Goal: Book appointment/travel/reservation

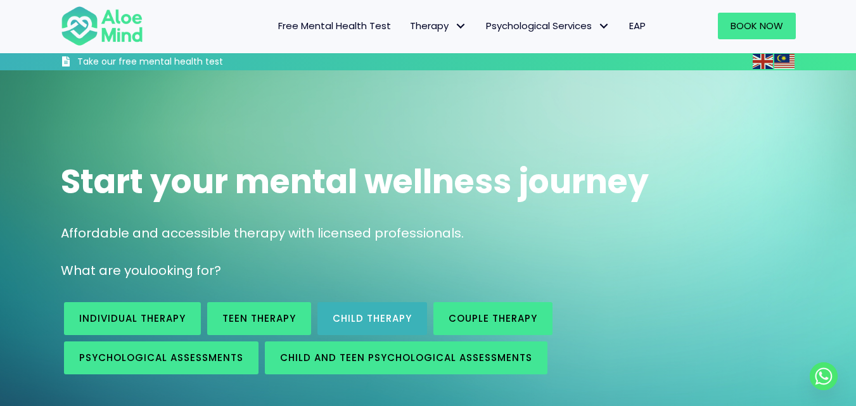
scroll to position [63, 0]
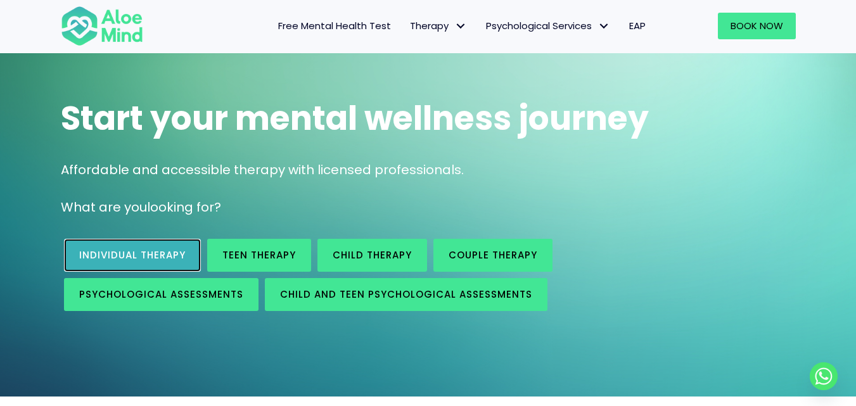
click at [152, 259] on span "Individual therapy" at bounding box center [132, 254] width 106 height 13
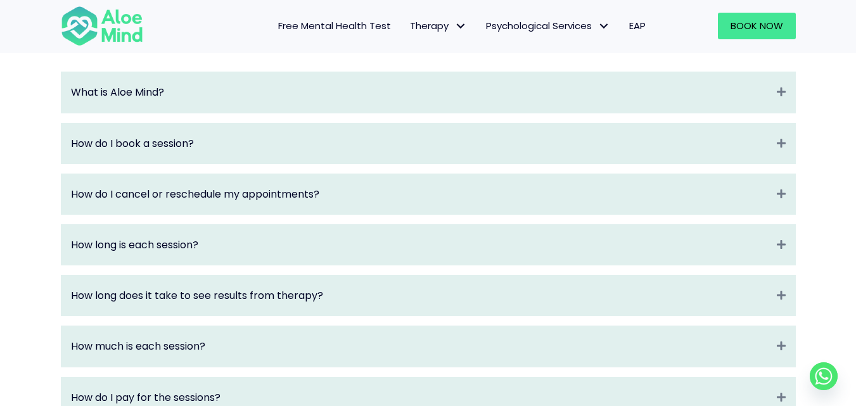
scroll to position [1394, 0]
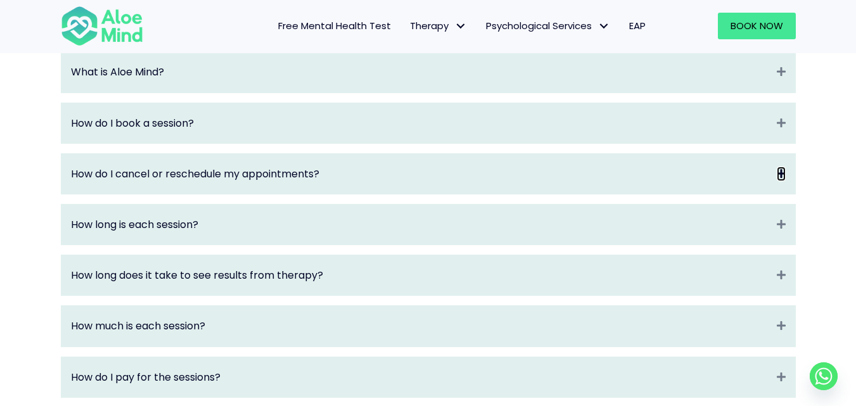
click at [777, 181] on icon "Expand" at bounding box center [781, 174] width 9 height 15
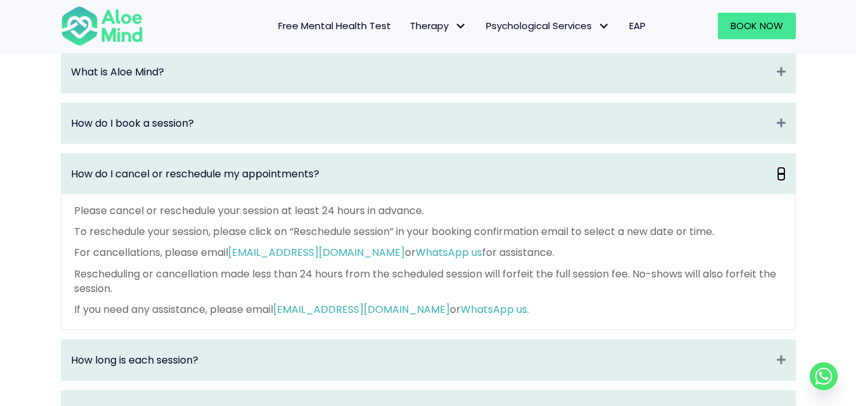
click at [777, 181] on icon "Collapse" at bounding box center [781, 174] width 9 height 15
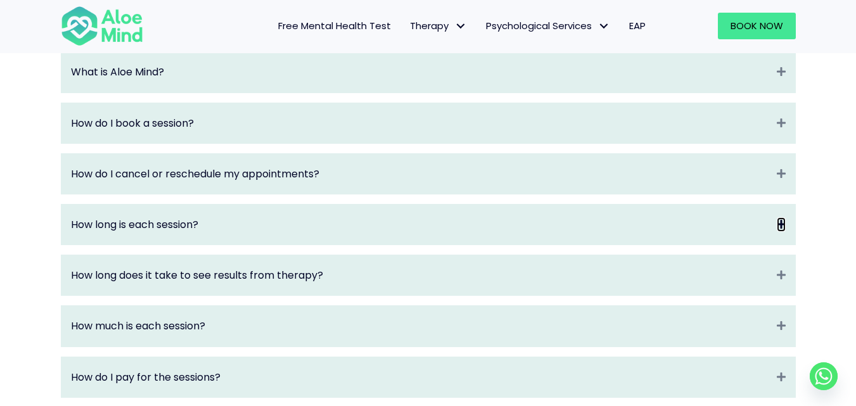
click at [779, 232] on icon "Expand" at bounding box center [781, 224] width 9 height 15
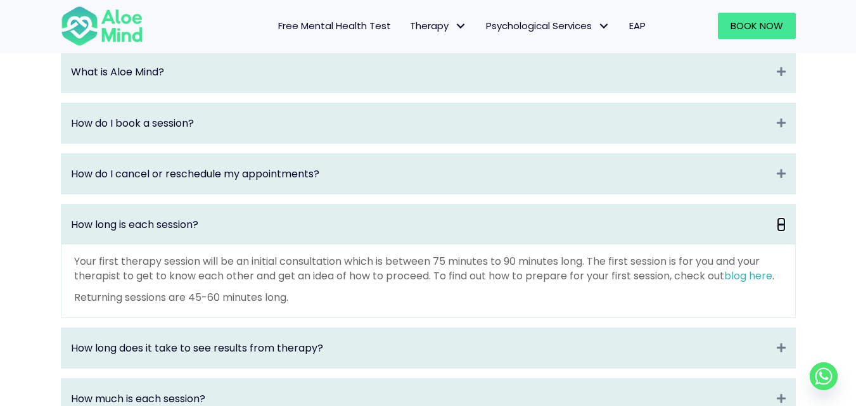
click at [779, 232] on icon "Collapse" at bounding box center [781, 224] width 9 height 15
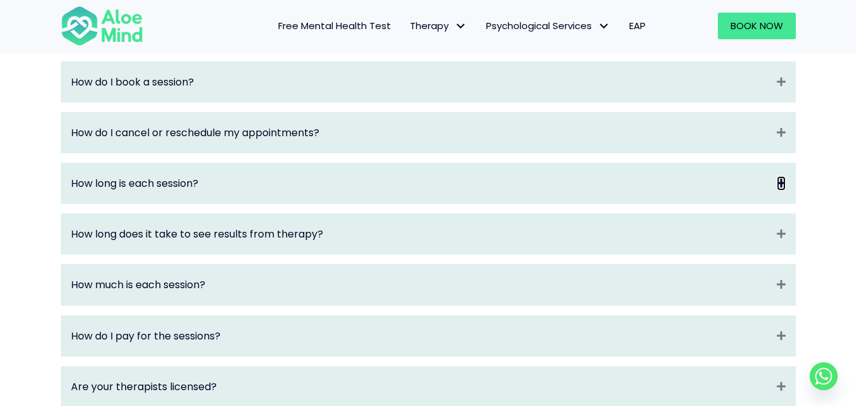
scroll to position [1457, 0]
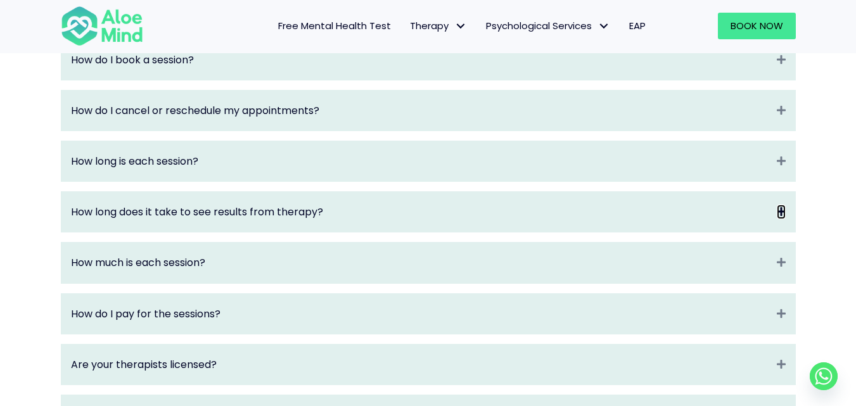
click at [780, 219] on icon "Expand" at bounding box center [781, 212] width 9 height 15
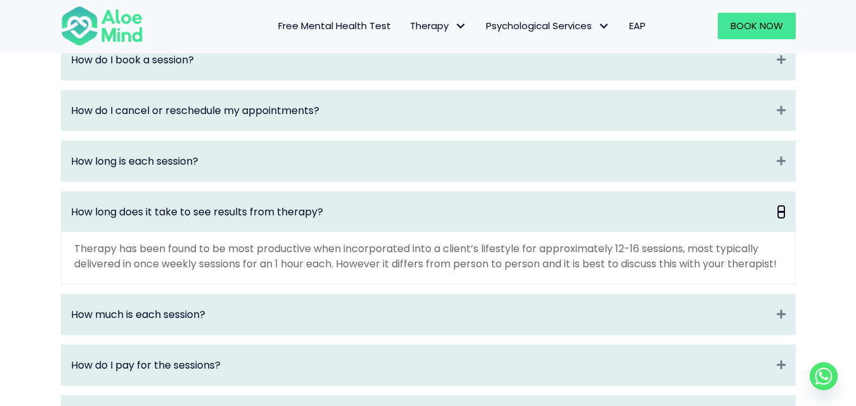
click at [780, 219] on icon "Collapse" at bounding box center [781, 212] width 9 height 15
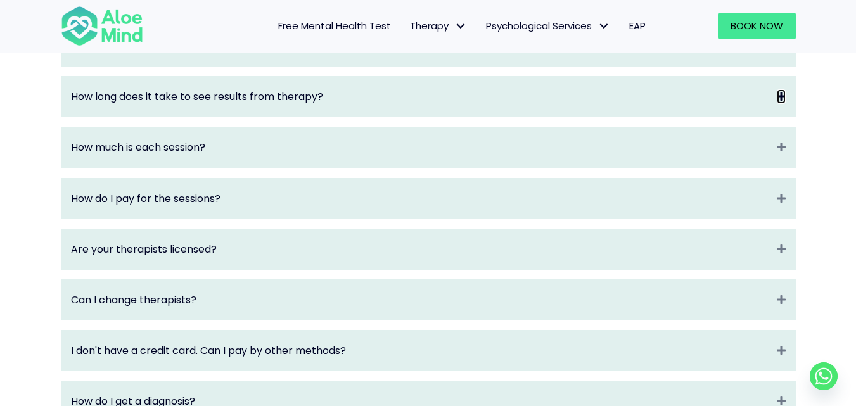
scroll to position [1584, 0]
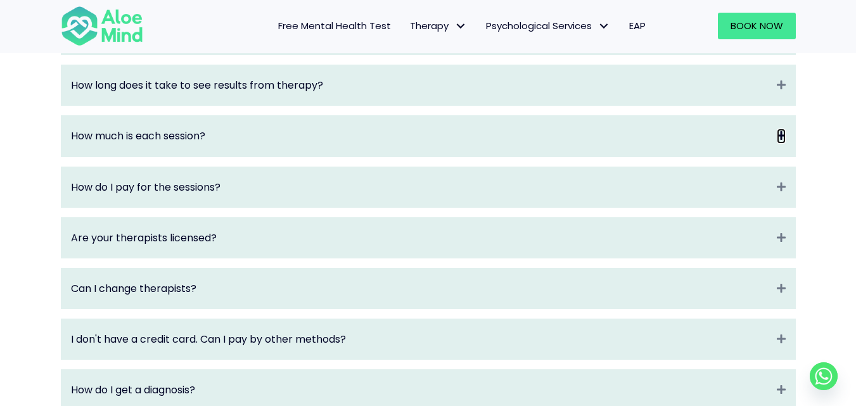
click at [781, 143] on icon "Expand" at bounding box center [781, 136] width 9 height 15
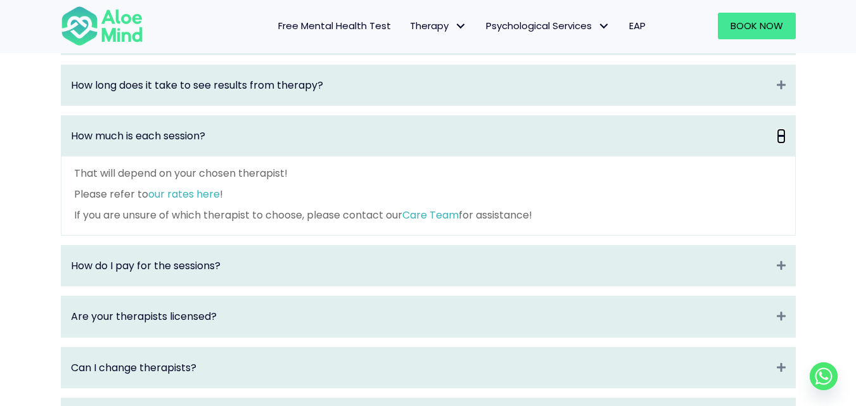
click at [781, 143] on icon "Collapse" at bounding box center [781, 136] width 9 height 15
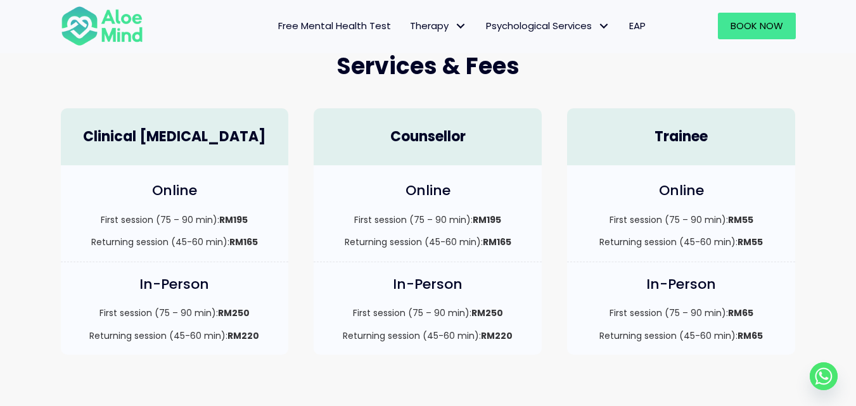
scroll to position [317, 0]
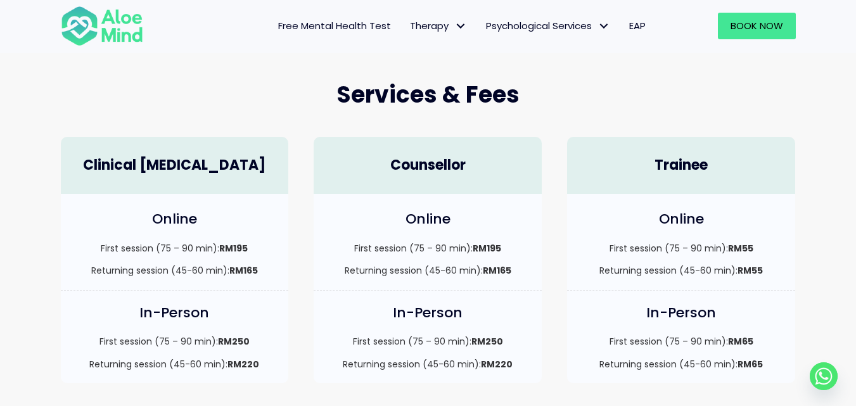
click at [722, 160] on h4 "Trainee" at bounding box center [681, 166] width 203 height 20
click at [702, 262] on div "First session (75 – 90 min): RM55 Returning session (45-60 min): RM55" at bounding box center [681, 259] width 203 height 35
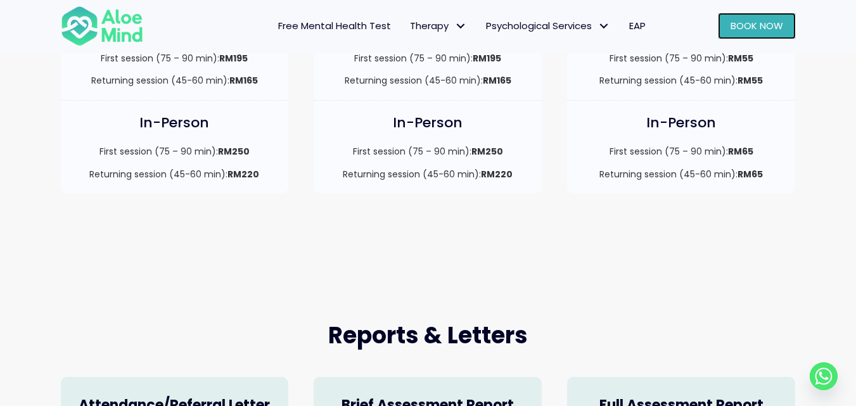
click at [750, 30] on span "Book Now" at bounding box center [757, 25] width 53 height 13
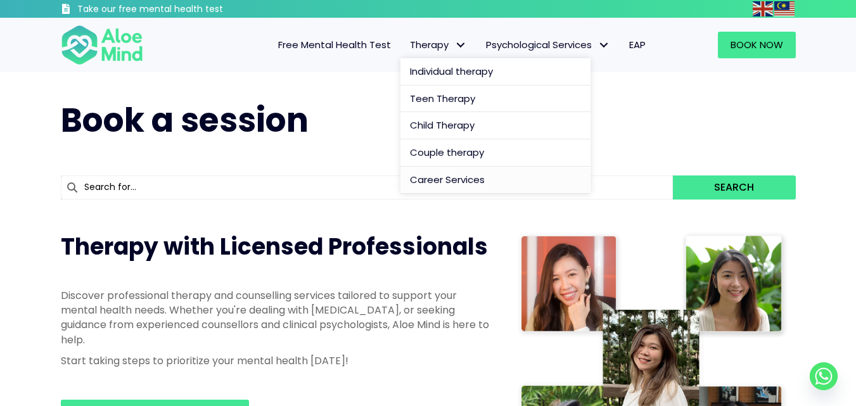
click at [461, 179] on span "Career Services" at bounding box center [447, 179] width 75 height 13
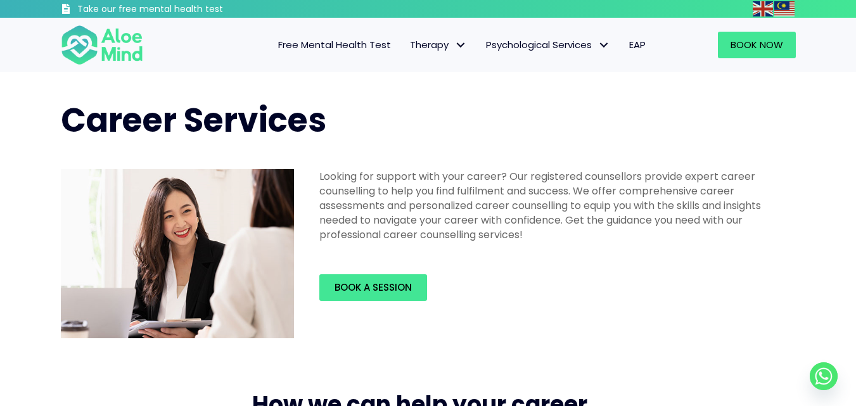
click at [333, 42] on span "Free Mental Health Test" at bounding box center [334, 44] width 113 height 13
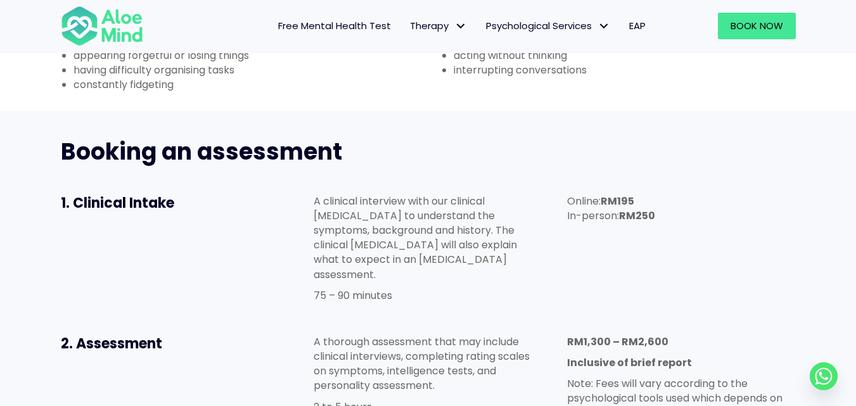
scroll to position [570, 0]
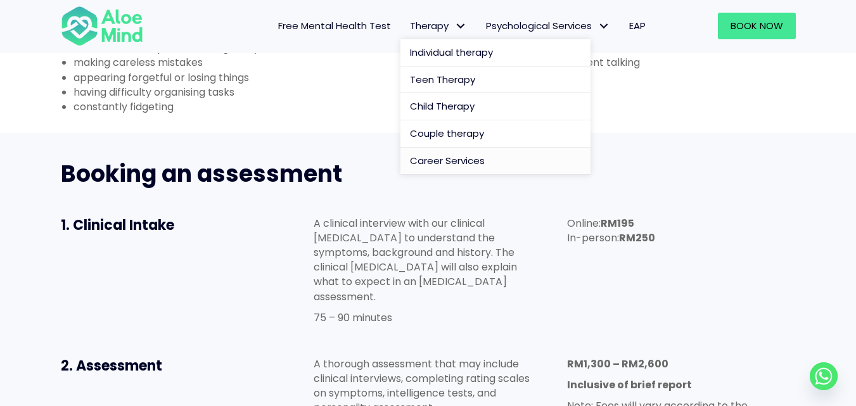
click at [454, 156] on span "Career Services" at bounding box center [447, 160] width 75 height 13
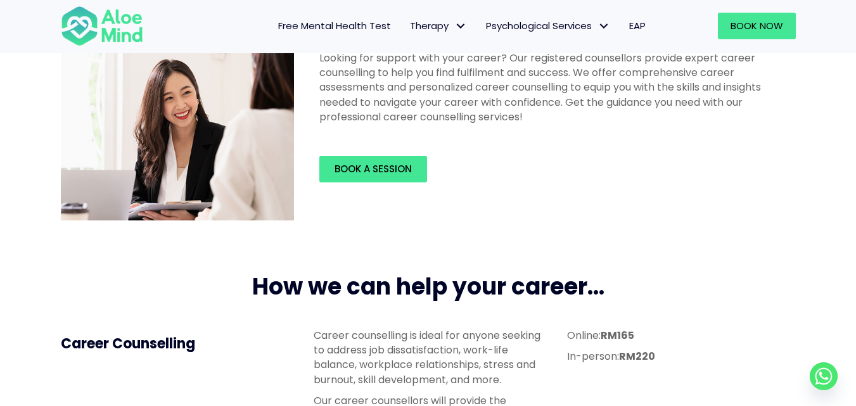
scroll to position [127, 0]
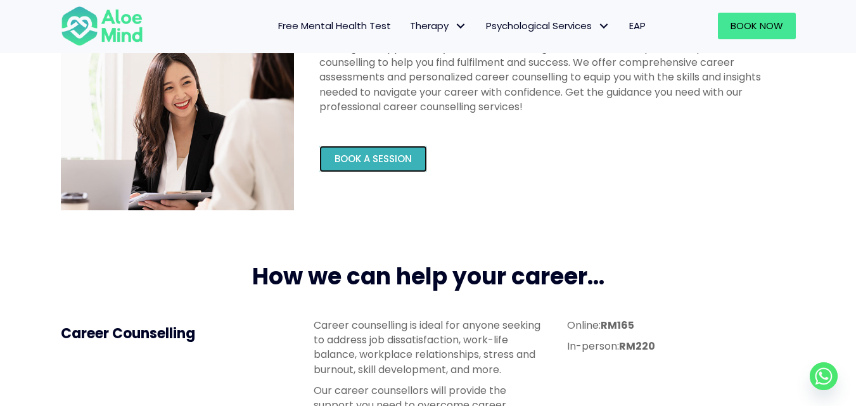
click at [386, 155] on span "Book a session" at bounding box center [373, 158] width 77 height 13
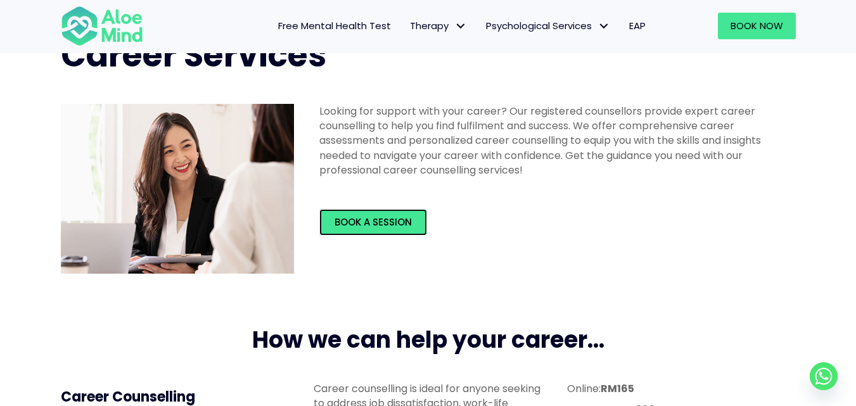
scroll to position [0, 0]
